Goal: Task Accomplishment & Management: Manage account settings

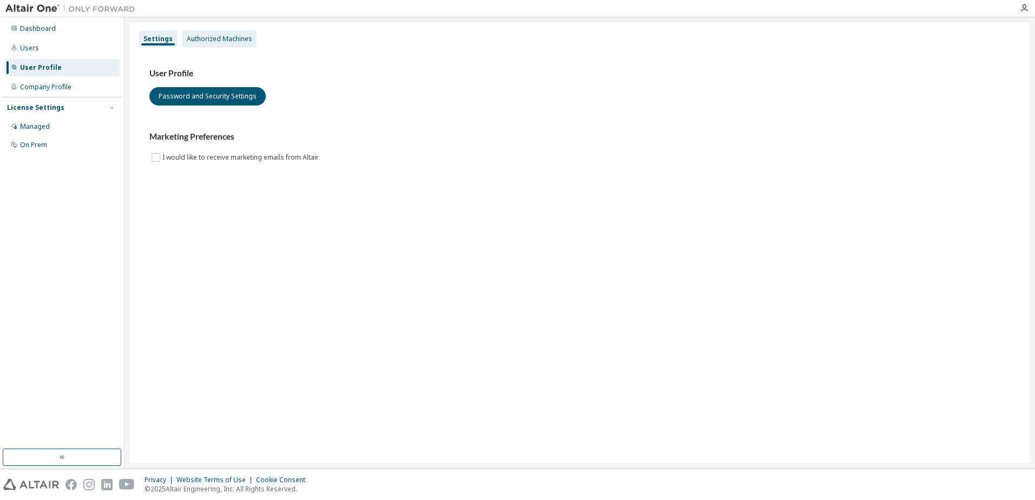
click at [220, 39] on div "Authorized Machines" at bounding box center [220, 39] width 66 height 9
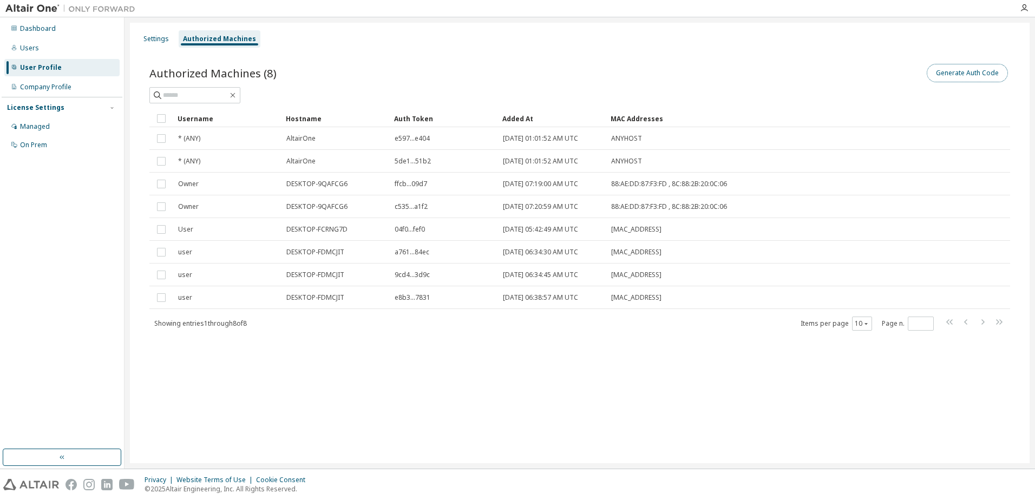
click at [977, 76] on button "Generate Auth Code" at bounding box center [967, 73] width 81 height 18
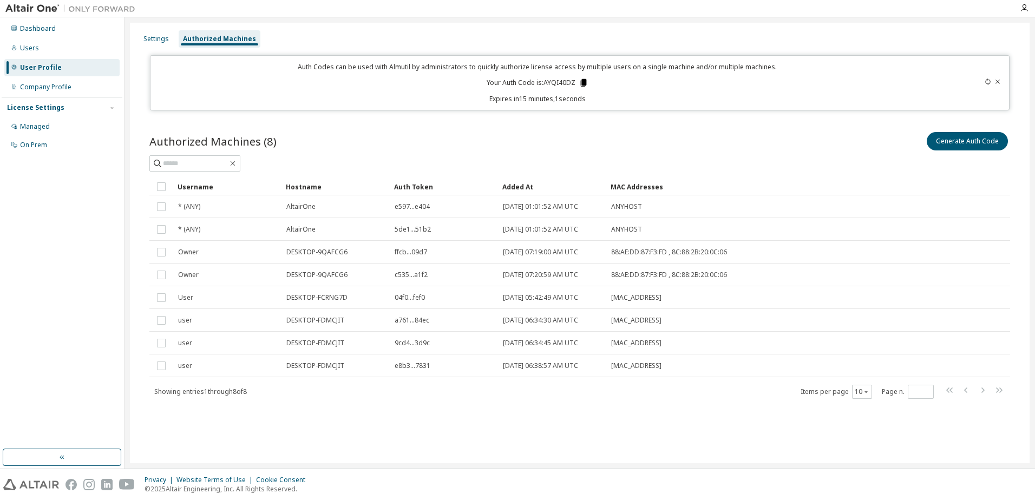
click at [584, 80] on icon at bounding box center [583, 83] width 6 height 8
